Goal: Transaction & Acquisition: Purchase product/service

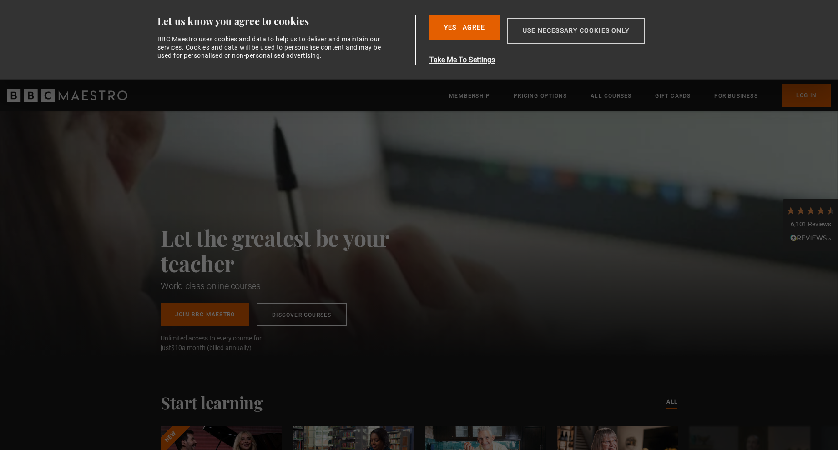
click at [571, 32] on button "Use necessary cookies only" at bounding box center [575, 31] width 137 height 26
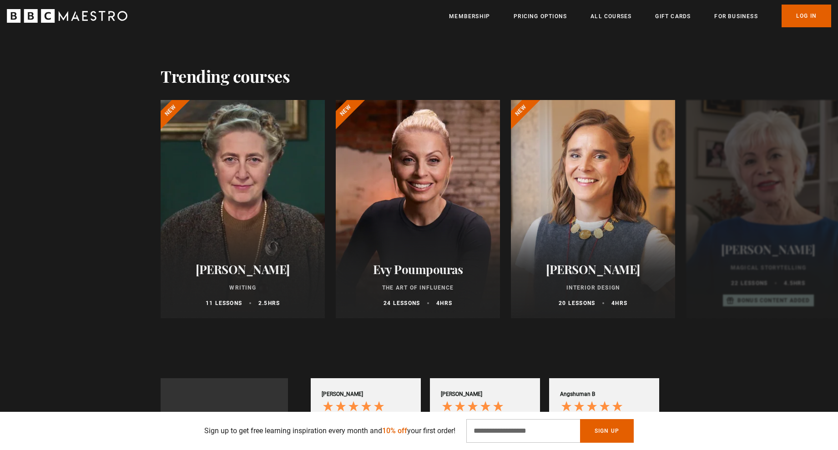
scroll to position [399, 0]
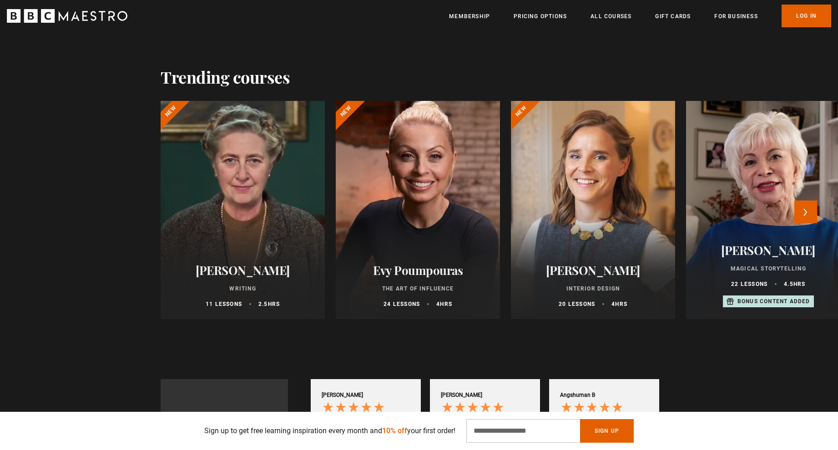
click at [452, 132] on div at bounding box center [418, 210] width 181 height 240
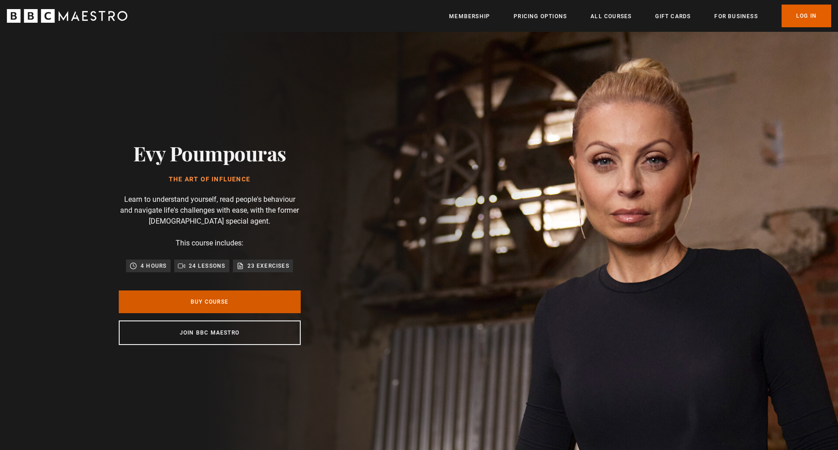
click at [231, 308] on link "Buy Course" at bounding box center [210, 302] width 182 height 23
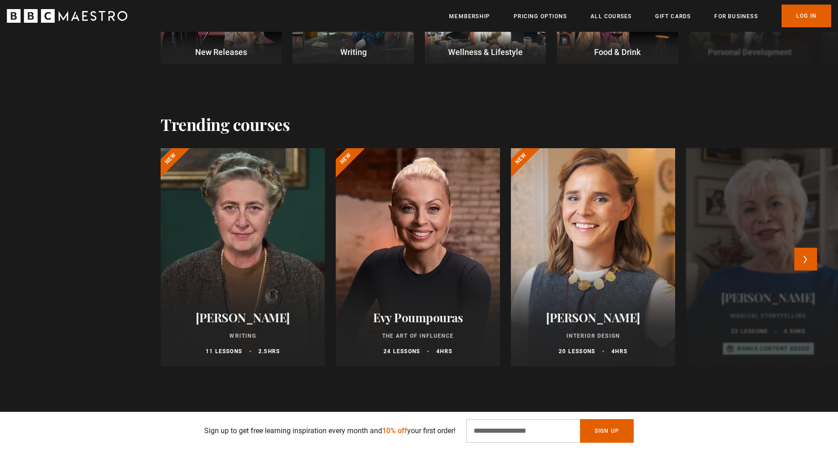
scroll to position [361, 0]
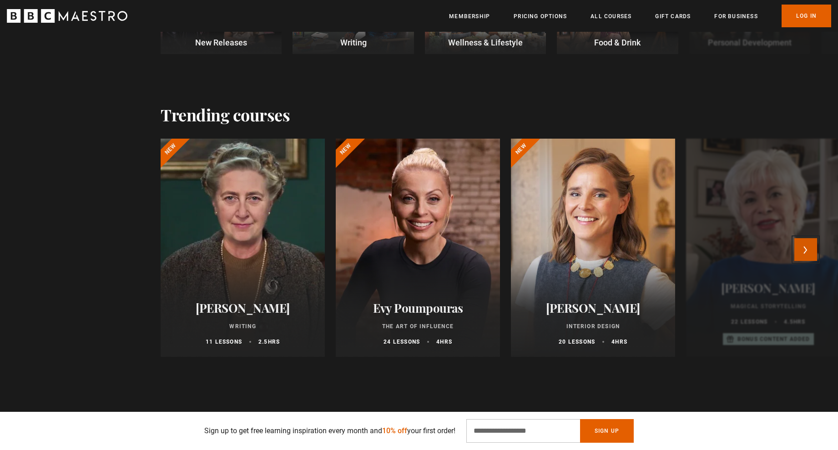
click at [806, 245] on button "Next" at bounding box center [805, 249] width 23 height 23
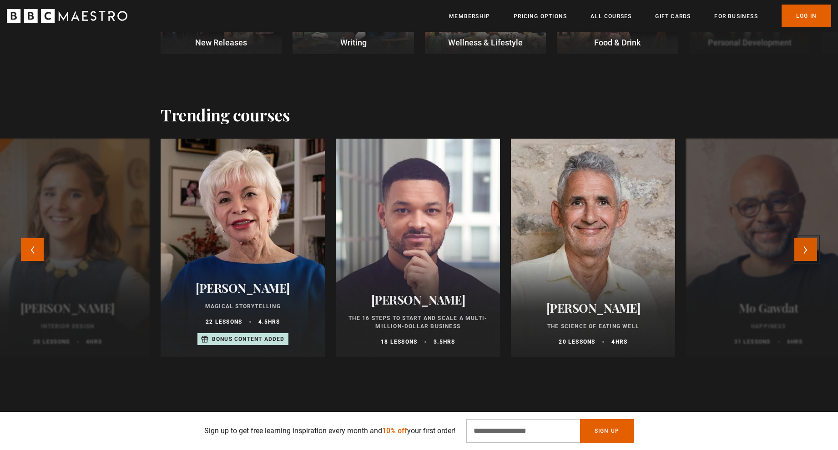
click at [806, 243] on button "Next" at bounding box center [805, 249] width 23 height 23
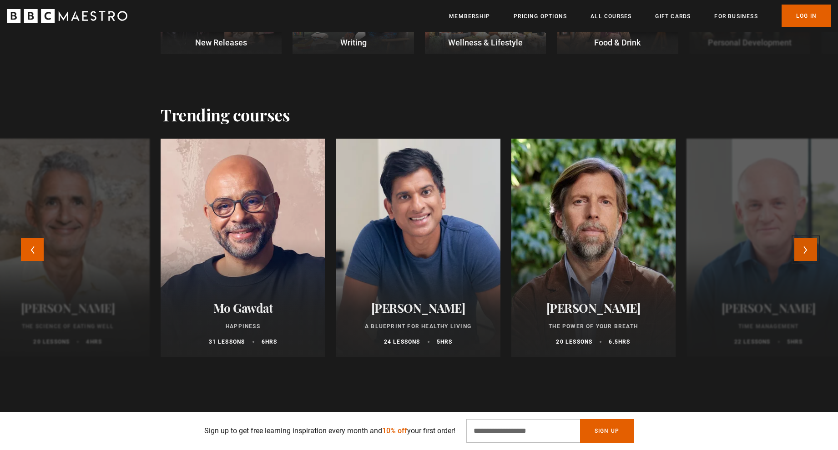
click at [805, 242] on button "Next" at bounding box center [805, 249] width 23 height 23
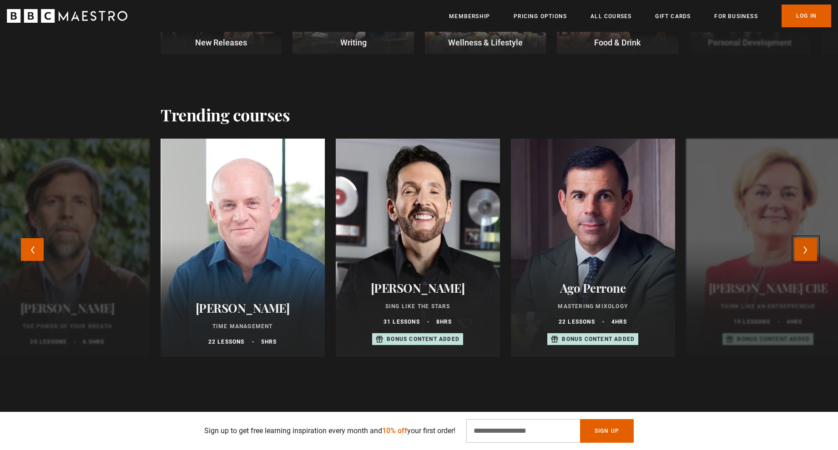
scroll to position [0, 119]
click at [804, 242] on button "Next" at bounding box center [805, 249] width 23 height 23
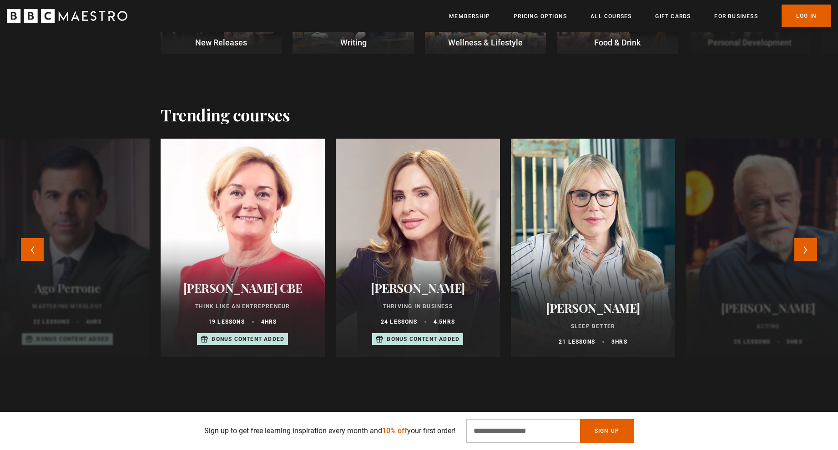
drag, startPoint x: 34, startPoint y: 245, endPoint x: 67, endPoint y: 244, distance: 33.7
click at [34, 245] on button "Previous" at bounding box center [32, 249] width 23 height 23
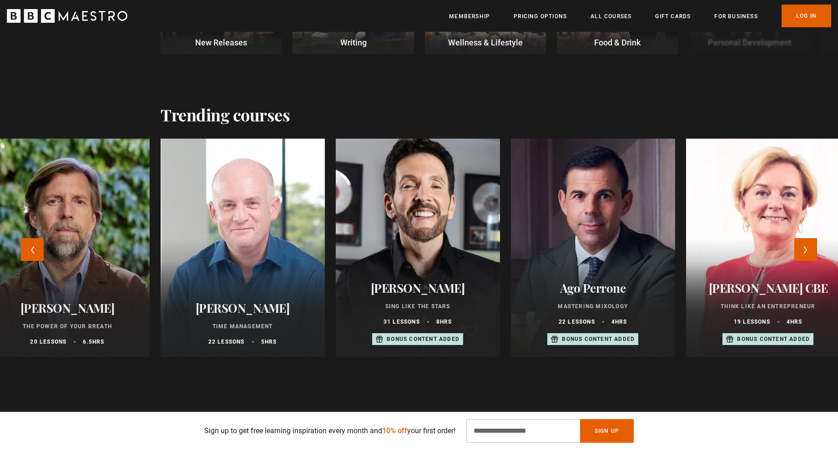
click at [456, 204] on div at bounding box center [418, 248] width 181 height 240
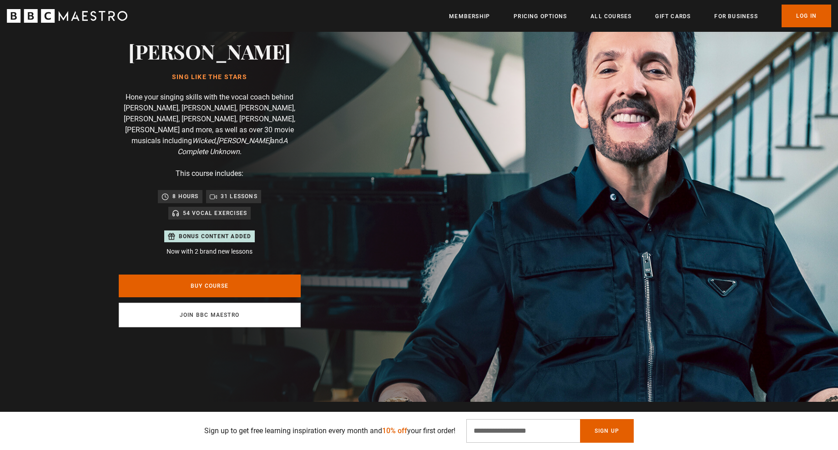
scroll to position [66, 0]
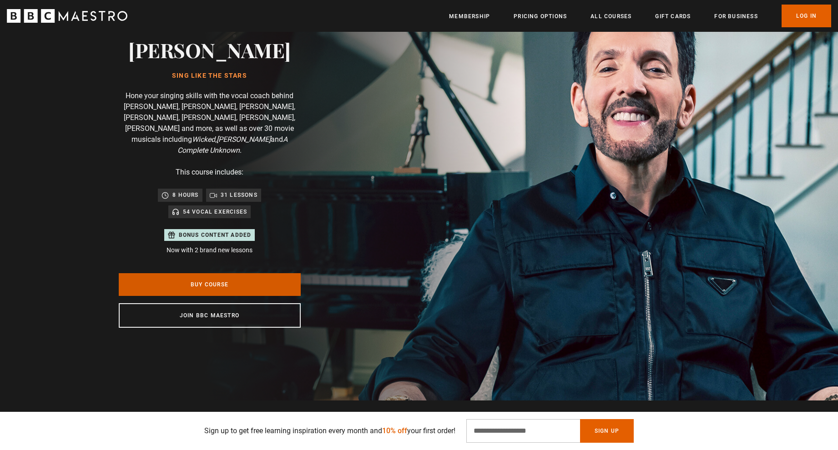
click at [257, 273] on link "Buy Course" at bounding box center [210, 284] width 182 height 23
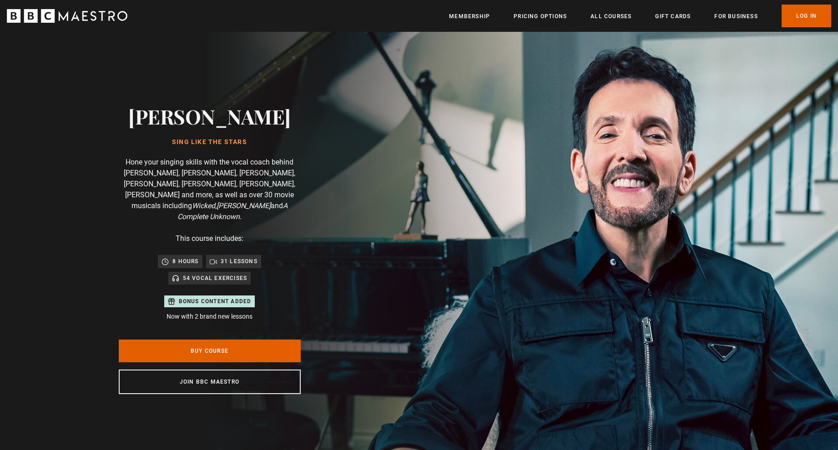
scroll to position [0, 119]
